Goal: Information Seeking & Learning: Find specific page/section

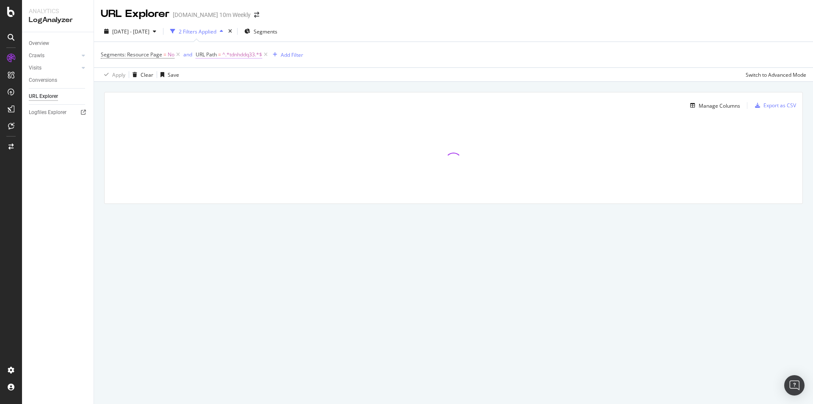
click at [233, 56] on span "^.*tdnhddq33.*$" at bounding box center [242, 55] width 40 height 12
click at [253, 86] on input "tdnhddq33" at bounding box center [243, 90] width 80 height 14
paste input "p8l9mmrpj"
type input "p8l9mmrpj"
click at [287, 107] on div "Apply" at bounding box center [289, 107] width 13 height 7
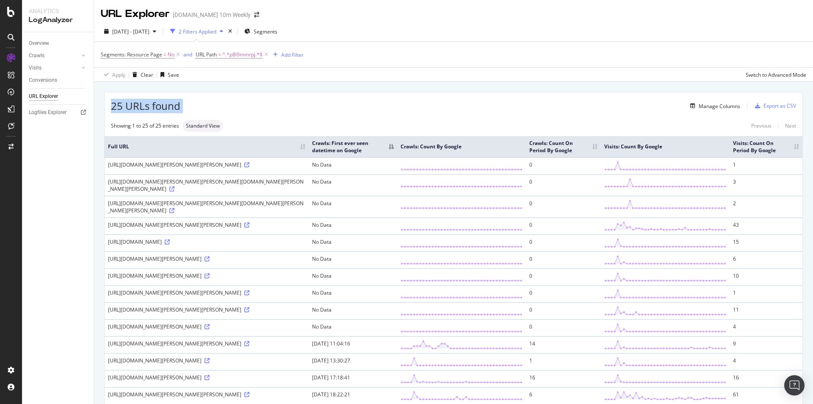
drag, startPoint x: 112, startPoint y: 103, endPoint x: 186, endPoint y: 105, distance: 74.2
click at [186, 105] on div "25 URLs found Manage Columns Export as CSV" at bounding box center [454, 102] width 698 height 21
copy div "25 URLs found"
drag, startPoint x: 180, startPoint y: 104, endPoint x: 102, endPoint y: 104, distance: 78.8
click at [102, 104] on div "25 URLs found Manage Columns Export as CSV Showing 1 to 25 of 25 entries Standa…" at bounding box center [453, 356] width 719 height 548
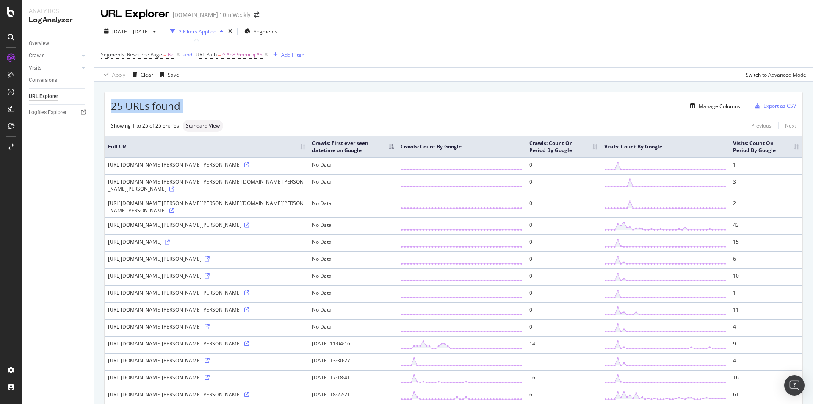
copy div "25 URLs found"
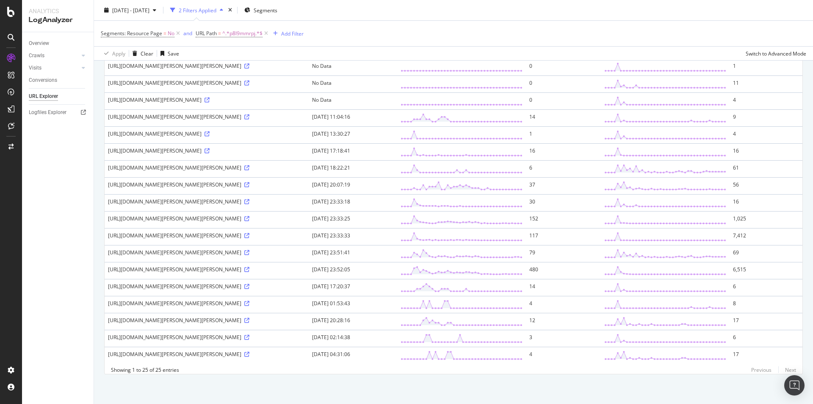
scroll to position [203, 0]
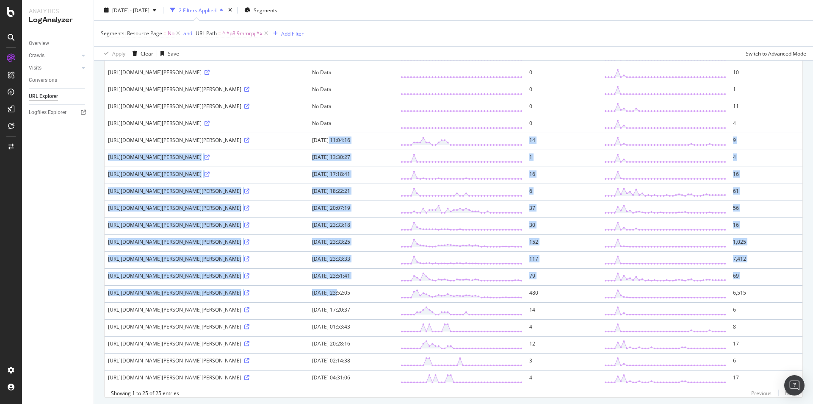
drag, startPoint x: 380, startPoint y: 344, endPoint x: 368, endPoint y: 176, distance: 168.2
click at [368, 176] on tbody "https://www.thetimes.co.uk/uk/politics/article/angela-rayner-latest-news-resign…" at bounding box center [454, 170] width 698 height 433
click at [373, 150] on td "[DATE] 11:04:16" at bounding box center [353, 141] width 89 height 17
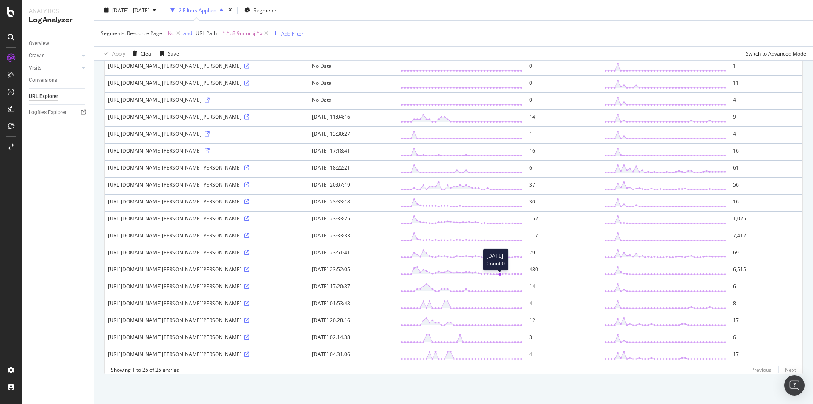
scroll to position [288, 0]
drag, startPoint x: 302, startPoint y: 87, endPoint x: 329, endPoint y: 88, distance: 27.1
click at [305, 113] on div "[URL][DOMAIN_NAME][PERSON_NAME][PERSON_NAME]" at bounding box center [206, 116] width 197 height 7
copy div "p8l9mmrpj"
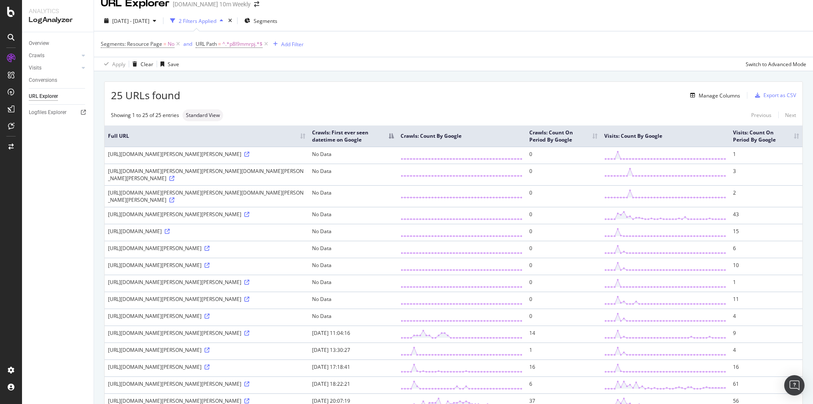
scroll to position [0, 0]
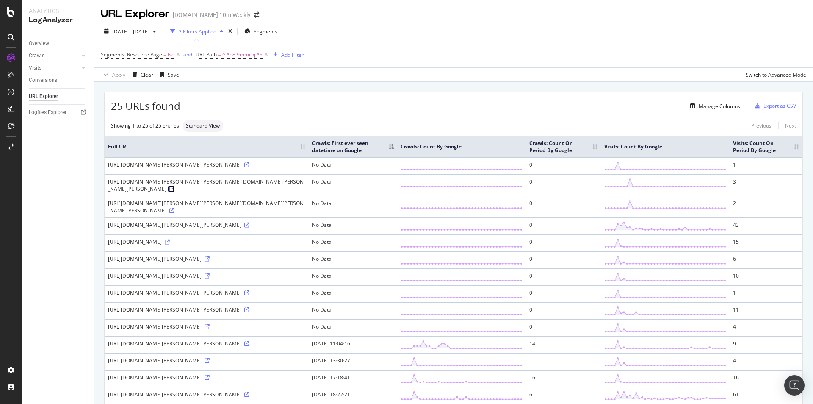
click at [175, 192] on icon at bounding box center [171, 188] width 5 height 5
click at [205, 278] on icon at bounding box center [207, 275] width 5 height 5
click at [250, 346] on icon at bounding box center [246, 343] width 5 height 5
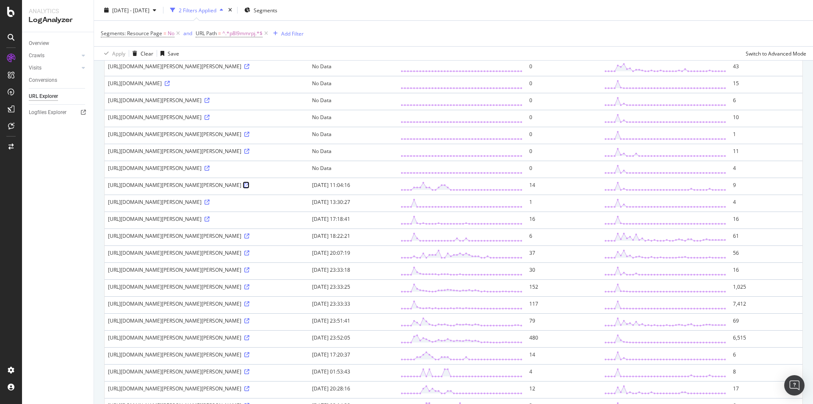
scroll to position [254, 0]
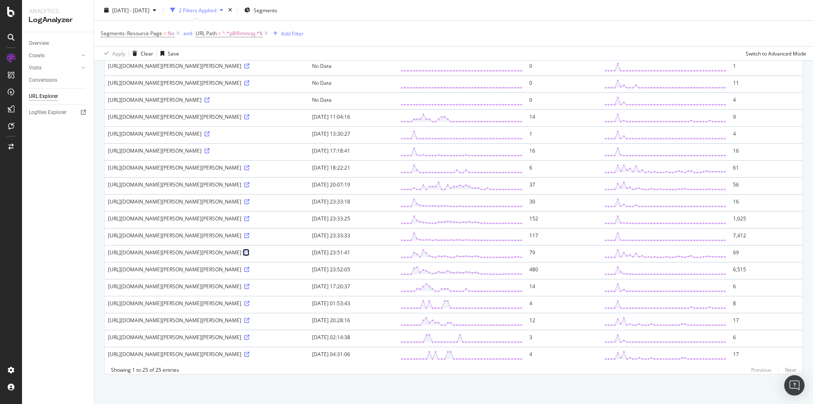
click at [250, 255] on icon at bounding box center [246, 252] width 5 height 5
click at [250, 306] on icon at bounding box center [246, 303] width 5 height 5
drag, startPoint x: 397, startPoint y: 258, endPoint x: 373, endPoint y: 81, distance: 178.7
click at [373, 81] on tbody "https://www.thetimes.co.uk/uk/politics/article/angela-rayner-latest-news-resign…" at bounding box center [454, 147] width 698 height 433
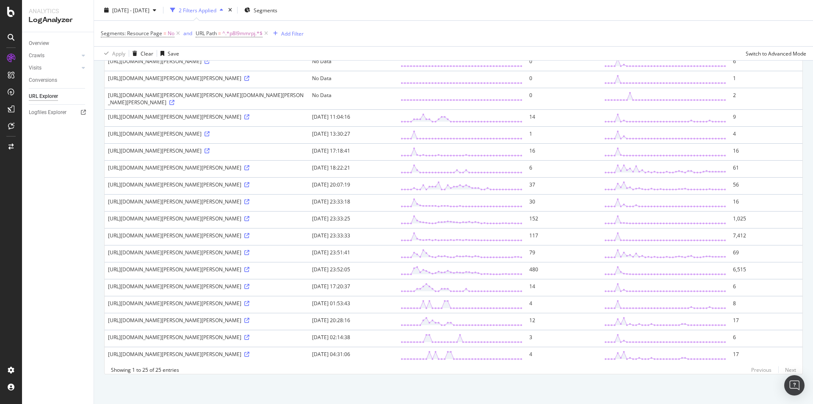
scroll to position [246, 0]
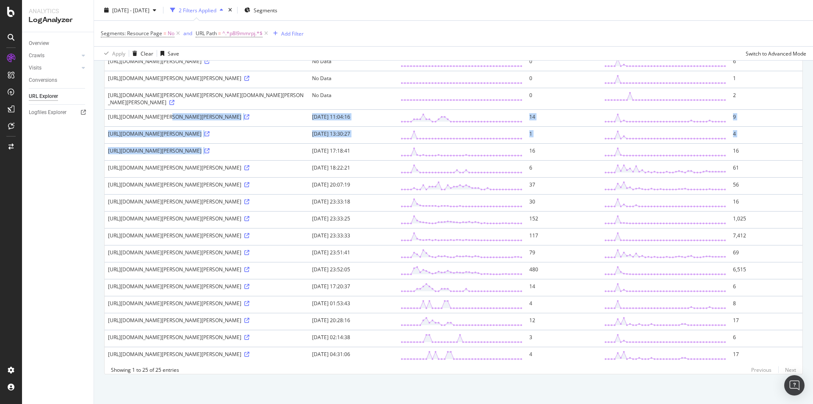
drag, startPoint x: 152, startPoint y: 128, endPoint x: 277, endPoint y: 180, distance: 135.3
click at [277, 180] on tbody "[URL][DOMAIN_NAME][PERSON_NAME] No Data 0 4 [URL][DOMAIN_NAME][PERSON_NAME][PER…" at bounding box center [454, 147] width 698 height 433
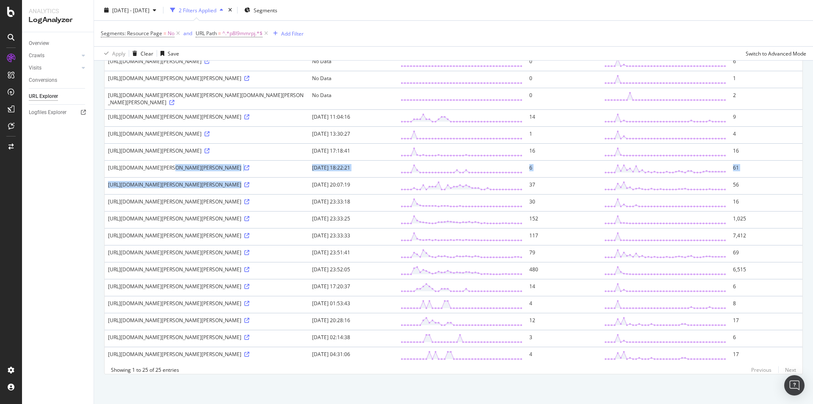
drag, startPoint x: 153, startPoint y: 194, endPoint x: 204, endPoint y: 203, distance: 52.0
click at [204, 203] on tbody "[URL][DOMAIN_NAME][PERSON_NAME] No Data 0 4 [URL][DOMAIN_NAME][PERSON_NAME][PER…" at bounding box center [454, 147] width 698 height 433
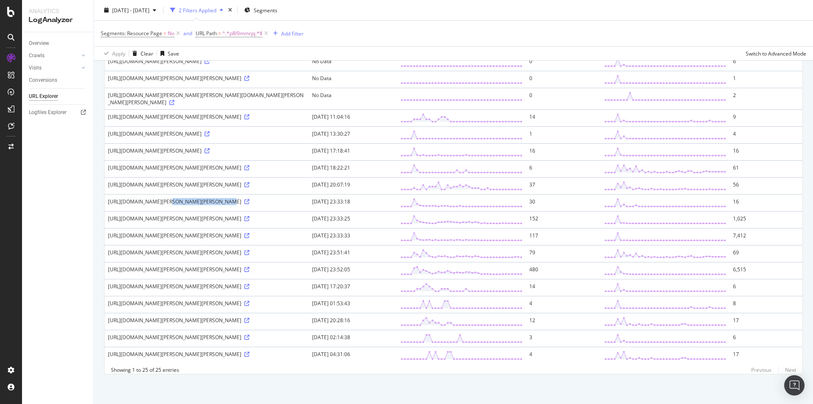
drag, startPoint x: 150, startPoint y: 222, endPoint x: 201, endPoint y: 218, distance: 51.8
click at [201, 211] on td "[URL][DOMAIN_NAME][PERSON_NAME][PERSON_NAME]" at bounding box center [207, 202] width 204 height 17
drag, startPoint x: 158, startPoint y: 241, endPoint x: 221, endPoint y: 240, distance: 62.7
click at [221, 222] on div "[URL][DOMAIN_NAME][PERSON_NAME][PERSON_NAME]" at bounding box center [206, 218] width 197 height 7
drag, startPoint x: 144, startPoint y: 262, endPoint x: 212, endPoint y: 265, distance: 67.8
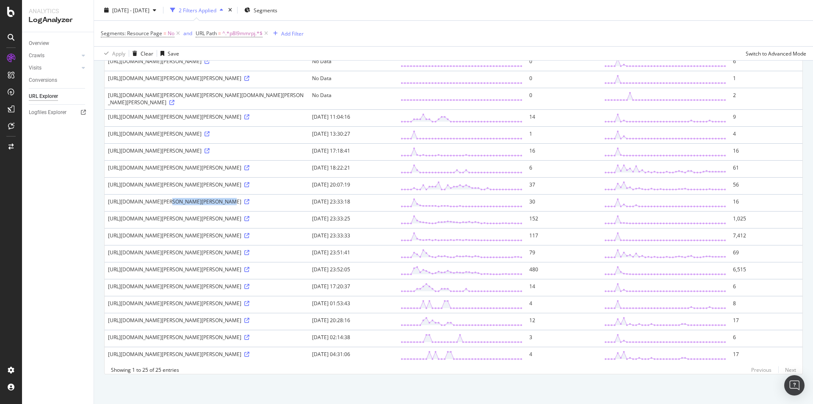
click at [212, 239] on div "[URL][DOMAIN_NAME][PERSON_NAME][PERSON_NAME]" at bounding box center [206, 235] width 197 height 7
drag, startPoint x: 145, startPoint y: 336, endPoint x: 216, endPoint y: 339, distance: 70.4
click at [216, 307] on div "[URL][DOMAIN_NAME][PERSON_NAME][PERSON_NAME]" at bounding box center [206, 303] width 197 height 7
drag, startPoint x: 147, startPoint y: 330, endPoint x: 205, endPoint y: 330, distance: 58.5
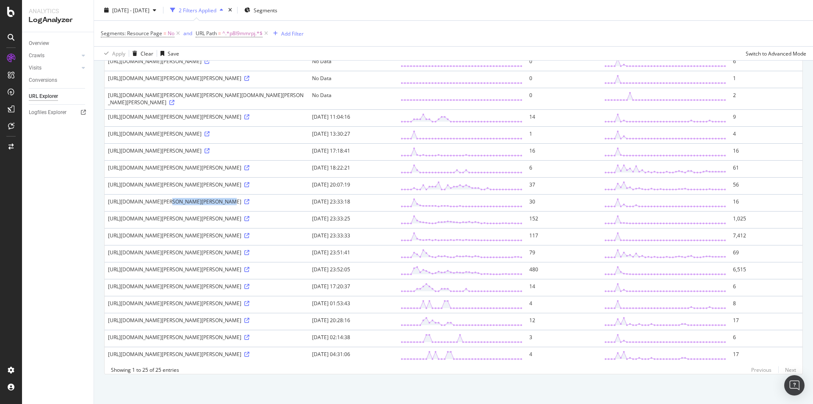
click at [205, 333] on div "[URL][DOMAIN_NAME][PERSON_NAME][PERSON_NAME]" at bounding box center [206, 336] width 197 height 7
click at [206, 333] on div "[URL][DOMAIN_NAME][PERSON_NAME][PERSON_NAME]" at bounding box center [206, 336] width 197 height 7
click at [244, 267] on icon at bounding box center [246, 269] width 5 height 5
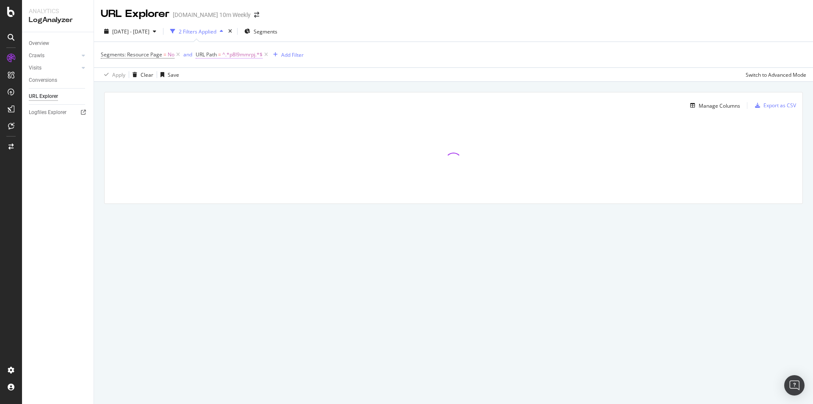
click at [244, 57] on span "^.*p8l9mmrpj.*$" at bounding box center [242, 55] width 40 height 12
paste input "76qgqdr0x"
type input "76qgqdr0x"
click at [283, 109] on div "Apply" at bounding box center [289, 107] width 13 height 7
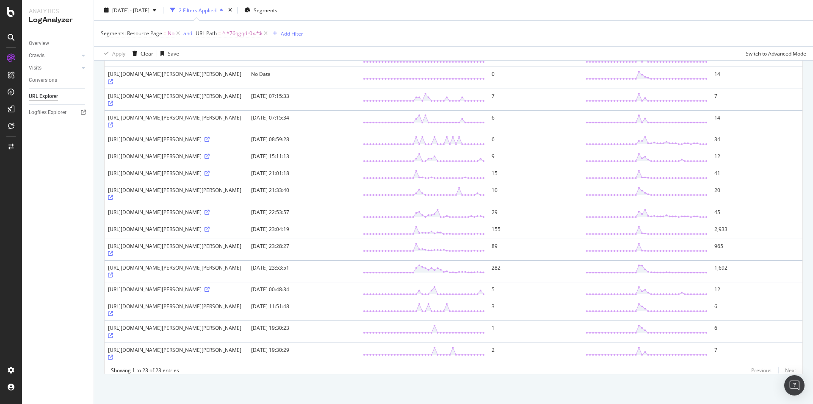
scroll to position [252, 0]
